Goal: Information Seeking & Learning: Find specific fact

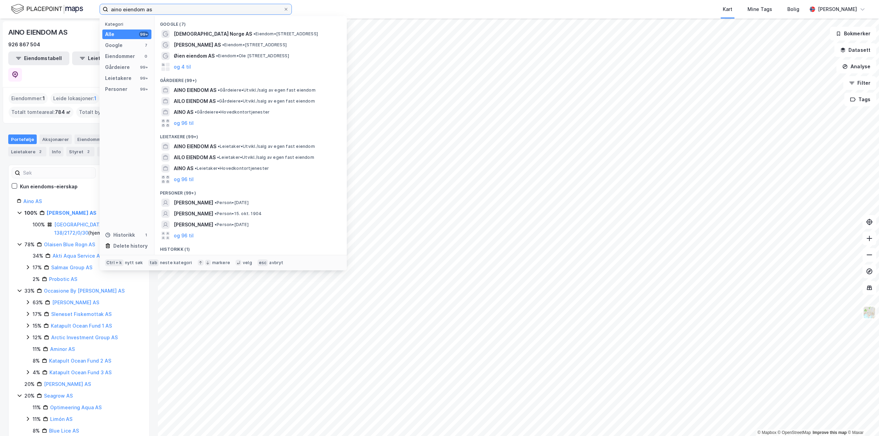
drag, startPoint x: 184, startPoint y: 13, endPoint x: 80, endPoint y: 11, distance: 104.1
click at [80, 11] on div "aino eiendom as Kategori Alle 99+ Google 7 Eiendommer 0 Gårdeiere 99+ Leietaker…" at bounding box center [439, 9] width 879 height 19
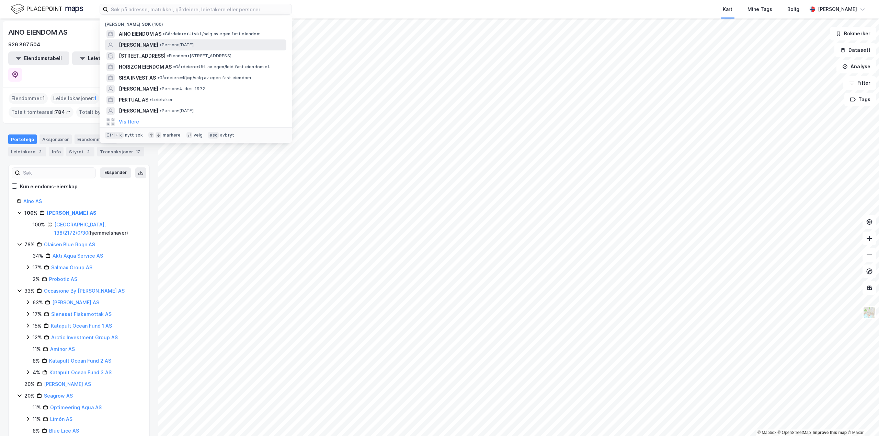
click at [160, 43] on span "•" at bounding box center [161, 44] width 2 height 5
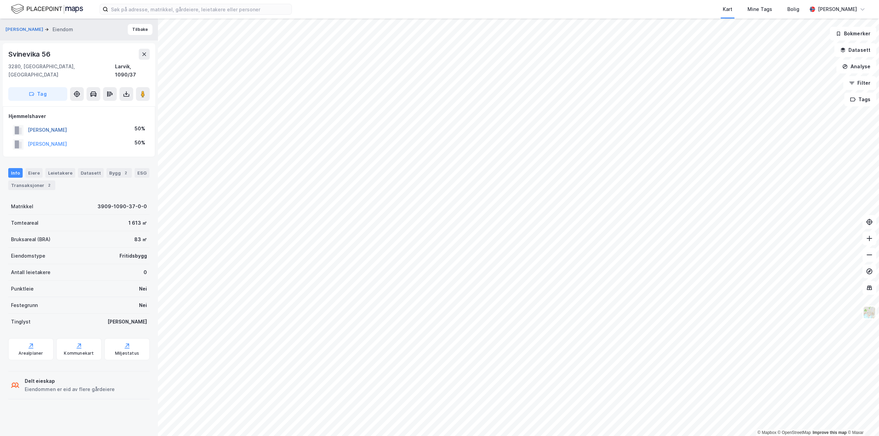
click at [0, 0] on button "[PERSON_NAME]" at bounding box center [0, 0] width 0 height 0
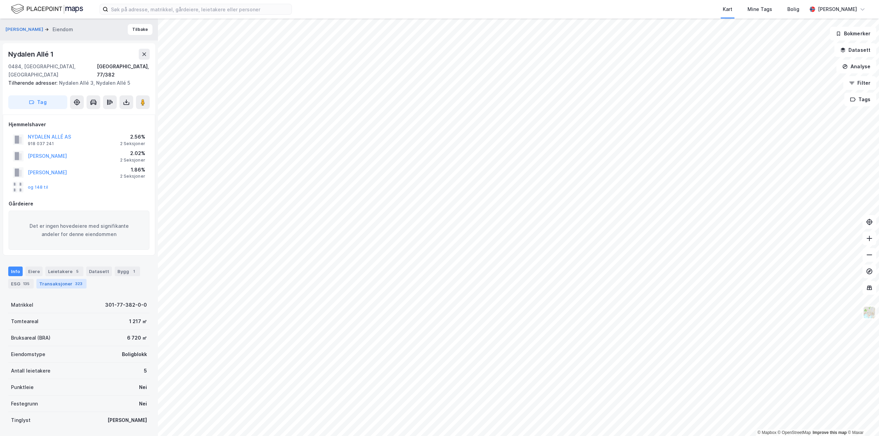
click at [76, 281] on div "323" at bounding box center [79, 284] width 10 height 7
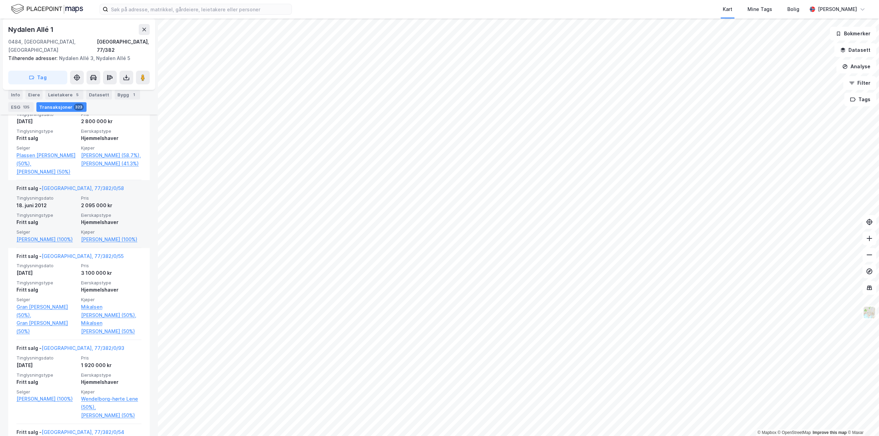
scroll to position [12152, 0]
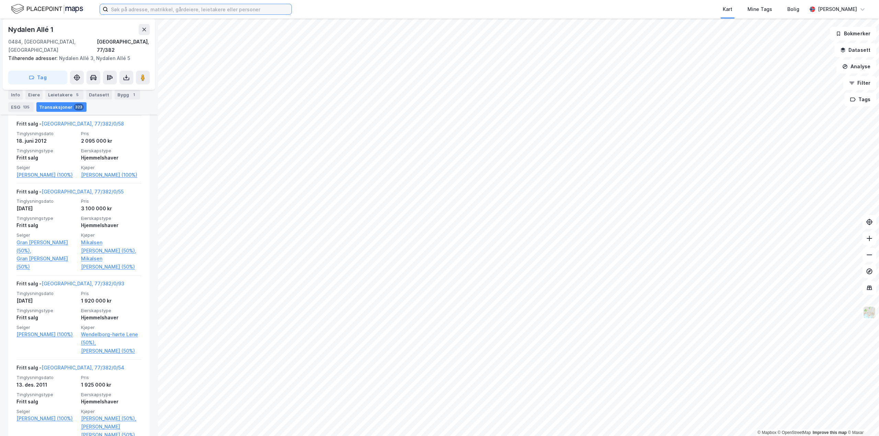
click at [161, 5] on input at bounding box center [199, 9] width 183 height 10
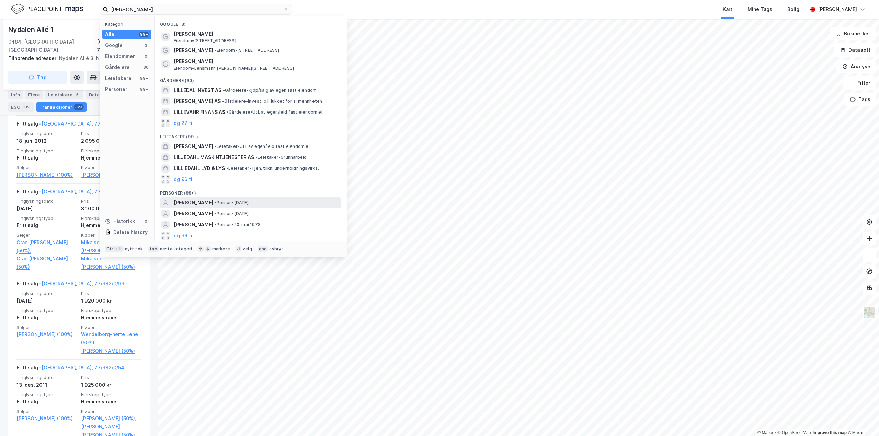
click at [204, 202] on span "[PERSON_NAME]" at bounding box center [193, 203] width 39 height 8
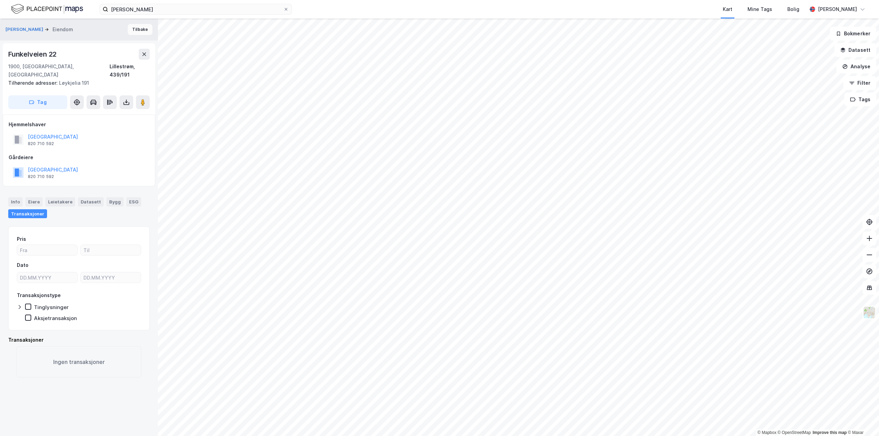
click at [134, 32] on button "Tilbake" at bounding box center [140, 29] width 25 height 11
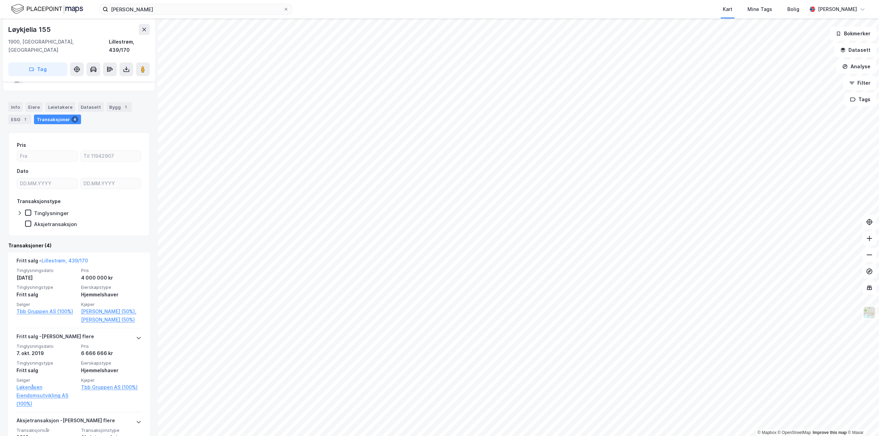
scroll to position [69, 0]
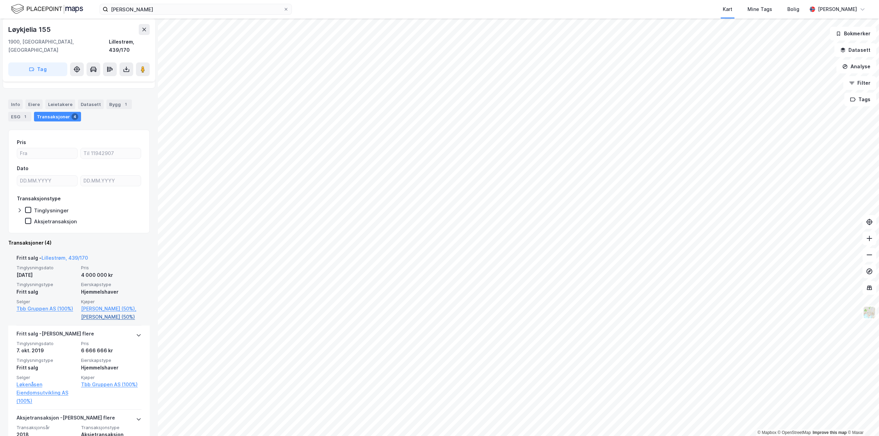
click at [94, 313] on link "[PERSON_NAME] (50%)" at bounding box center [111, 317] width 60 height 8
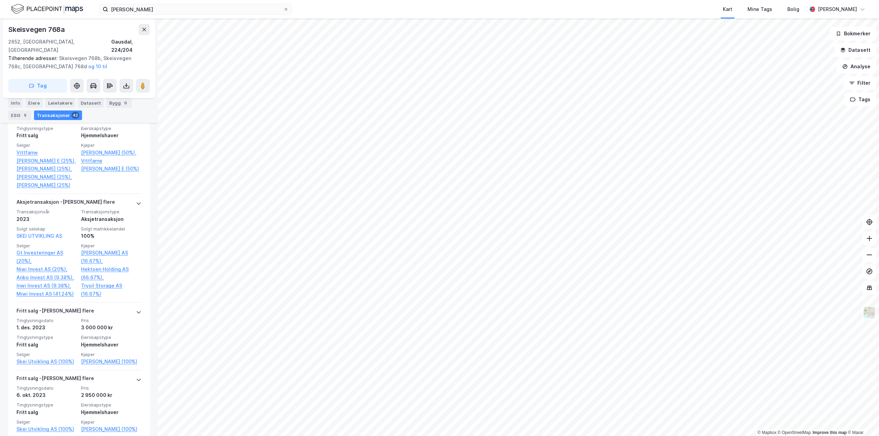
scroll to position [824, 0]
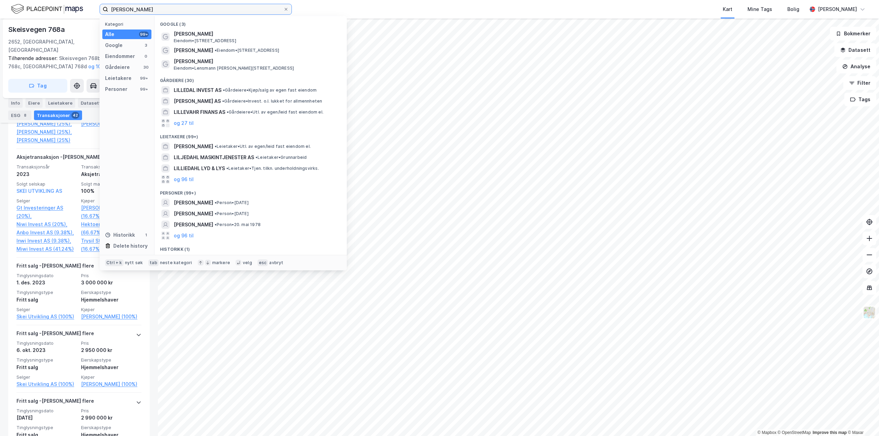
drag, startPoint x: 177, startPoint y: 12, endPoint x: 80, endPoint y: 10, distance: 96.5
click at [80, 10] on div "[PERSON_NAME] Kategori Alle 99+ Google 3 Eiendommer 0 Gårdeiere 30 Leietakere 9…" at bounding box center [439, 9] width 879 height 19
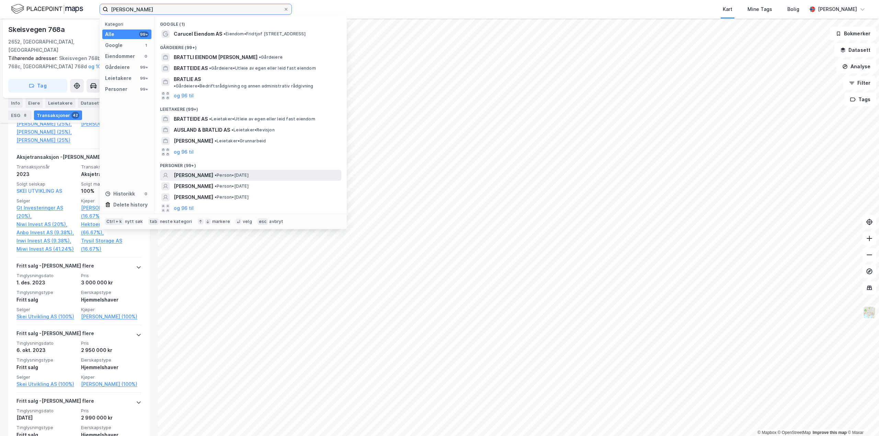
type input "[PERSON_NAME]"
click at [225, 173] on span "• Person • [DATE]" at bounding box center [232, 175] width 34 height 5
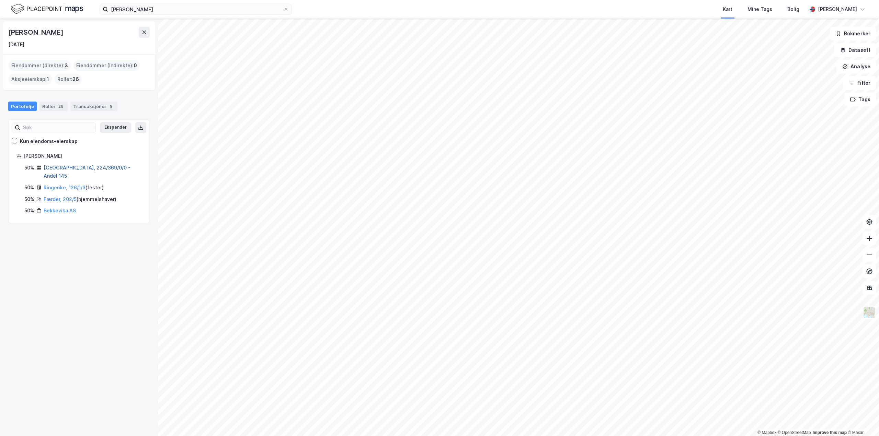
click at [61, 165] on link "[GEOGRAPHIC_DATA], 224/369/0/0 - Andel 145" at bounding box center [87, 172] width 87 height 14
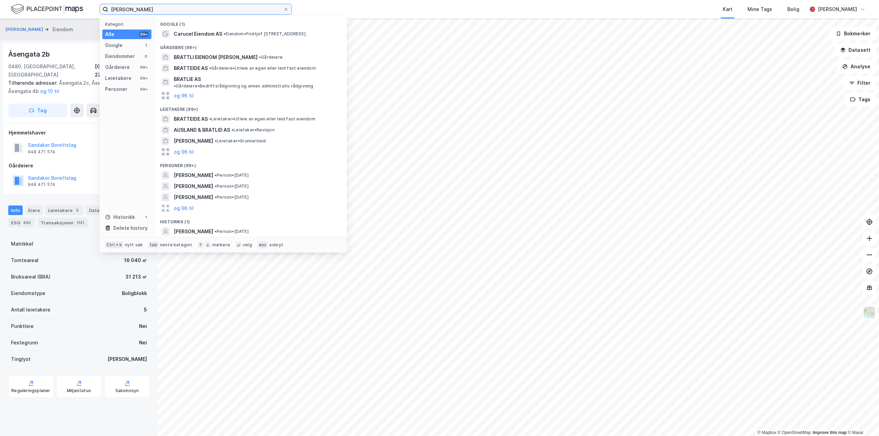
drag, startPoint x: 151, startPoint y: 11, endPoint x: 50, endPoint y: 12, distance: 101.3
click at [49, 12] on div "[PERSON_NAME] Kategori Alle 99+ Google 1 Eiendommer 0 Gårdeiere 99+ Leietakere …" at bounding box center [439, 9] width 879 height 19
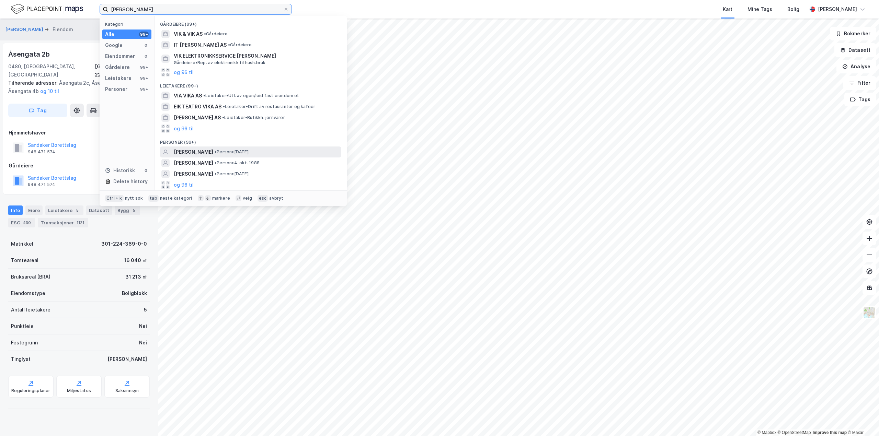
type input "[PERSON_NAME]"
click at [239, 151] on span "• Person • [DATE]" at bounding box center [232, 151] width 34 height 5
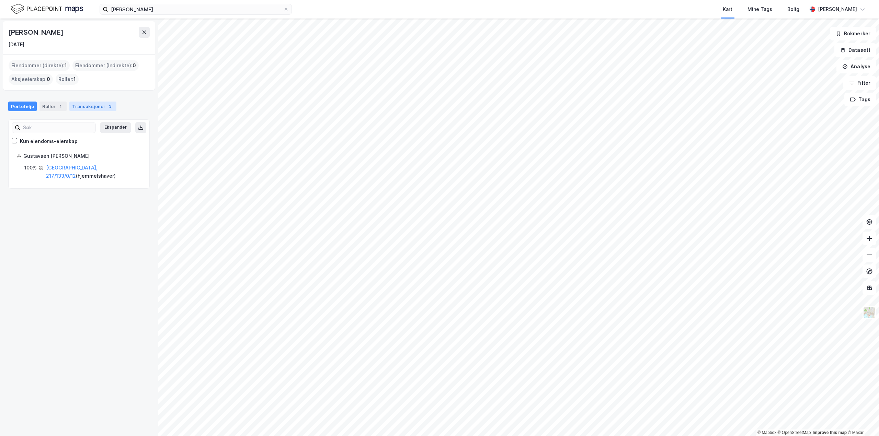
click at [99, 107] on div "Transaksjoner 3" at bounding box center [92, 107] width 47 height 10
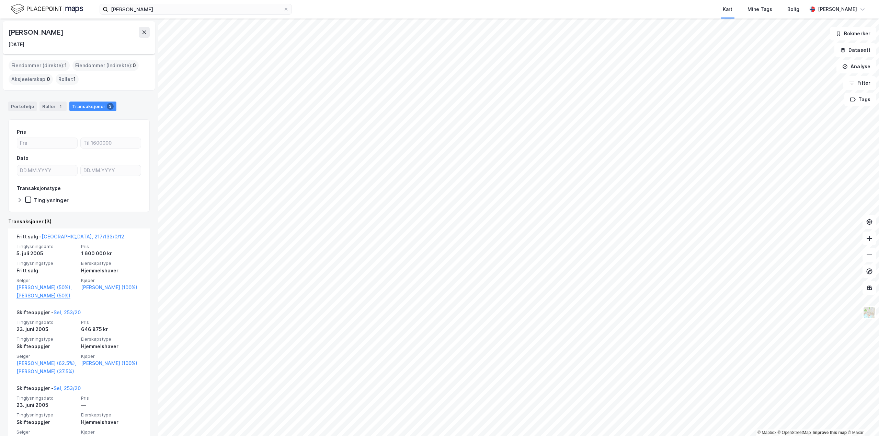
scroll to position [61, 0]
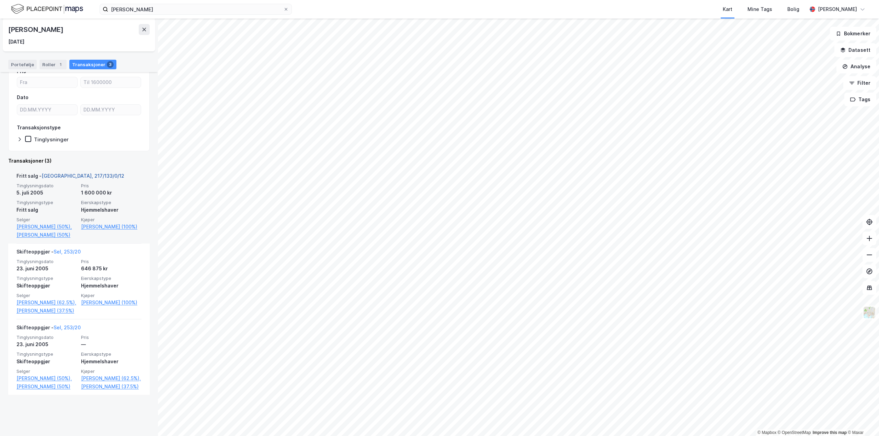
click at [64, 175] on link "[GEOGRAPHIC_DATA], 217/133/0/12" at bounding box center [83, 176] width 83 height 6
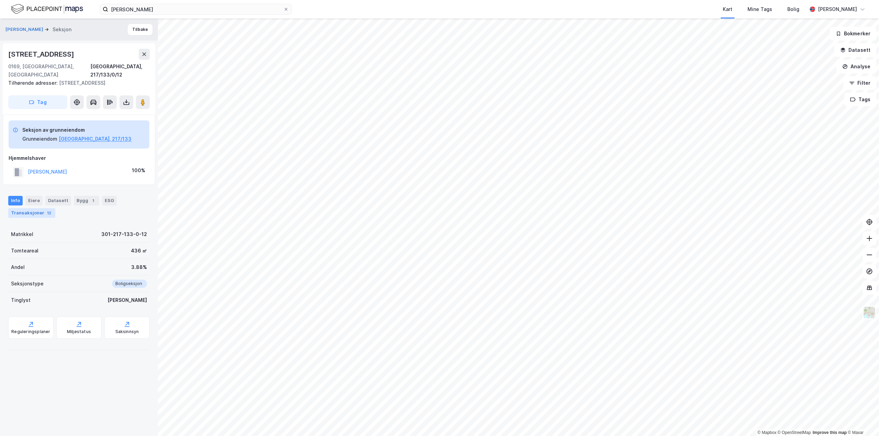
click at [37, 208] on div "Transaksjoner 12" at bounding box center [31, 213] width 47 height 10
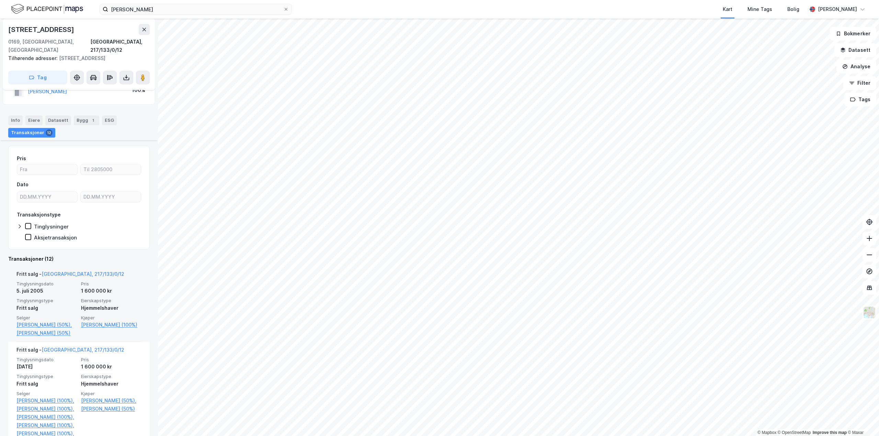
scroll to position [172, 0]
